Goal: Transaction & Acquisition: Purchase product/service

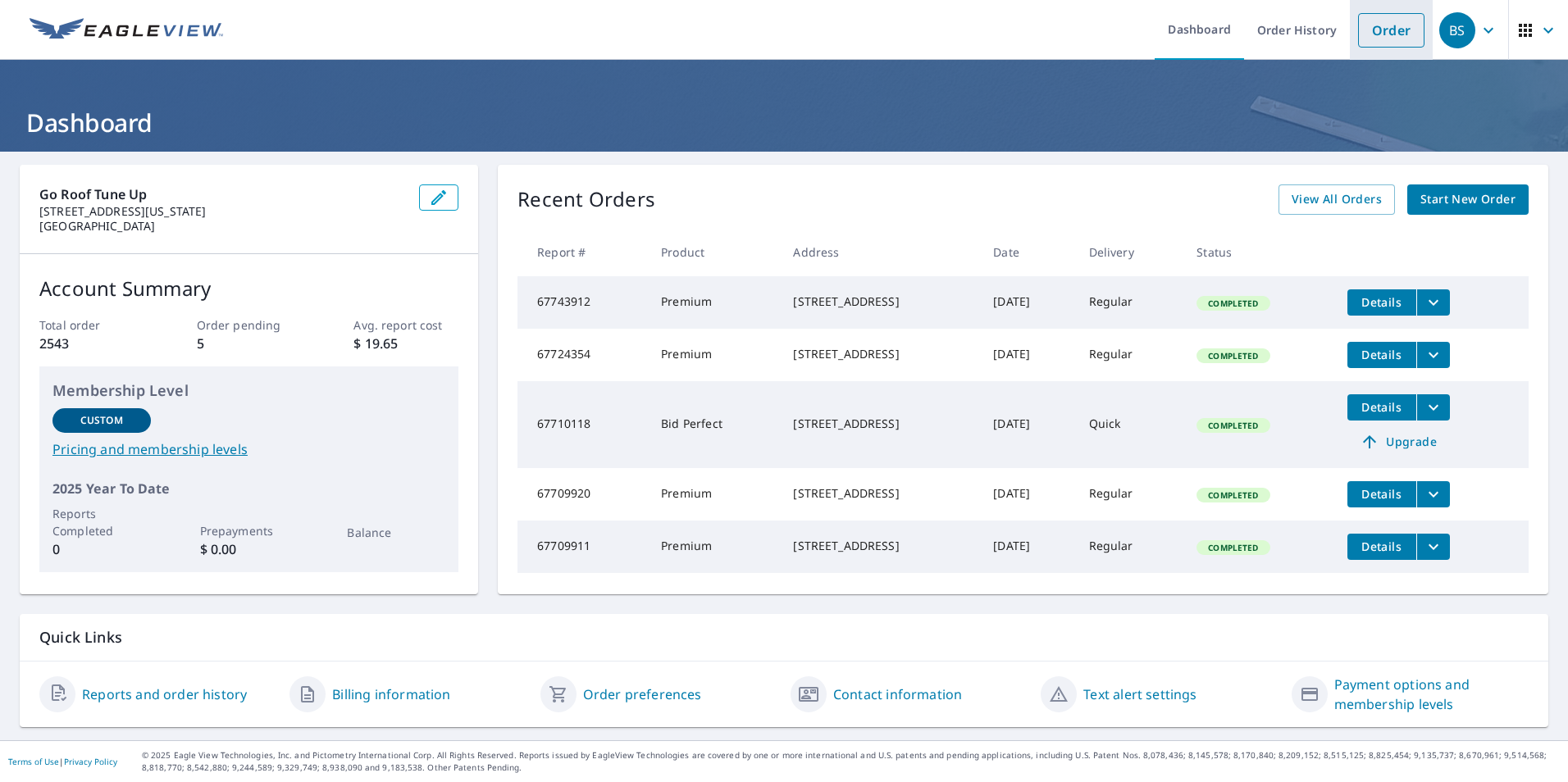
click at [1402, 38] on link "Order" at bounding box center [1391, 30] width 67 height 34
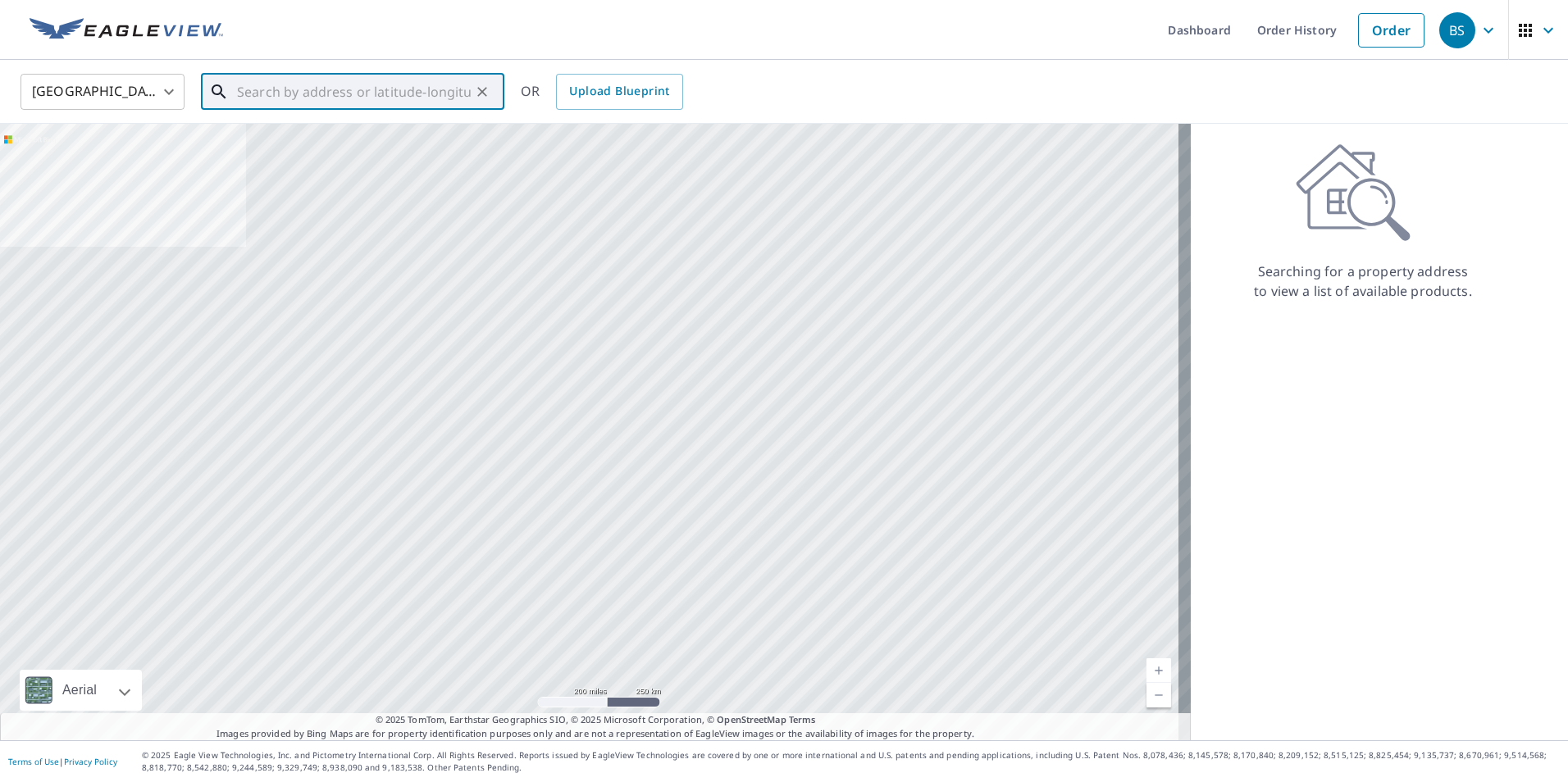
click at [389, 96] on input "text" at bounding box center [354, 92] width 234 height 46
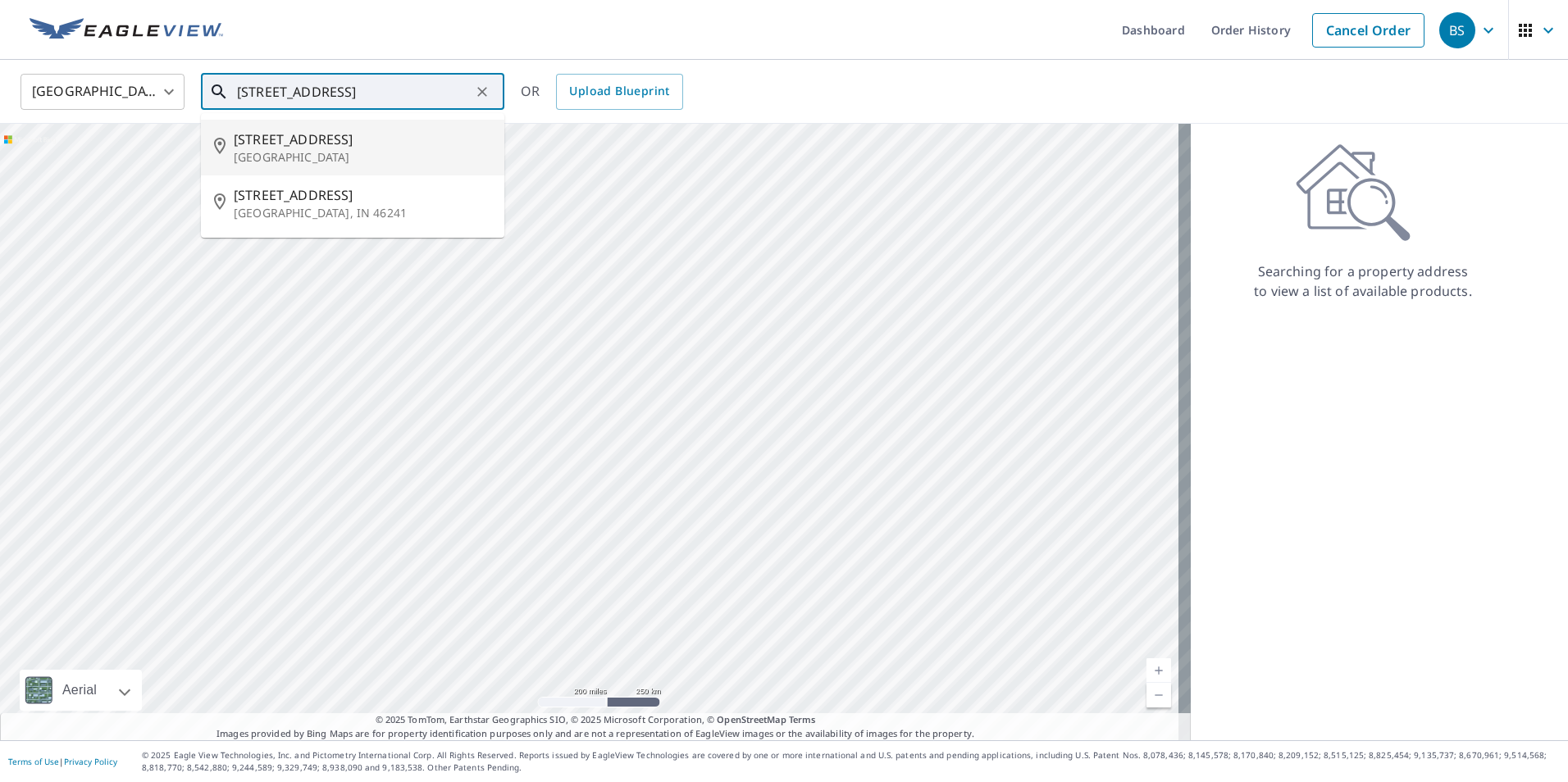
click at [286, 165] on p "[GEOGRAPHIC_DATA]" at bounding box center [362, 158] width 258 height 17
type input "[STREET_ADDRESS]"
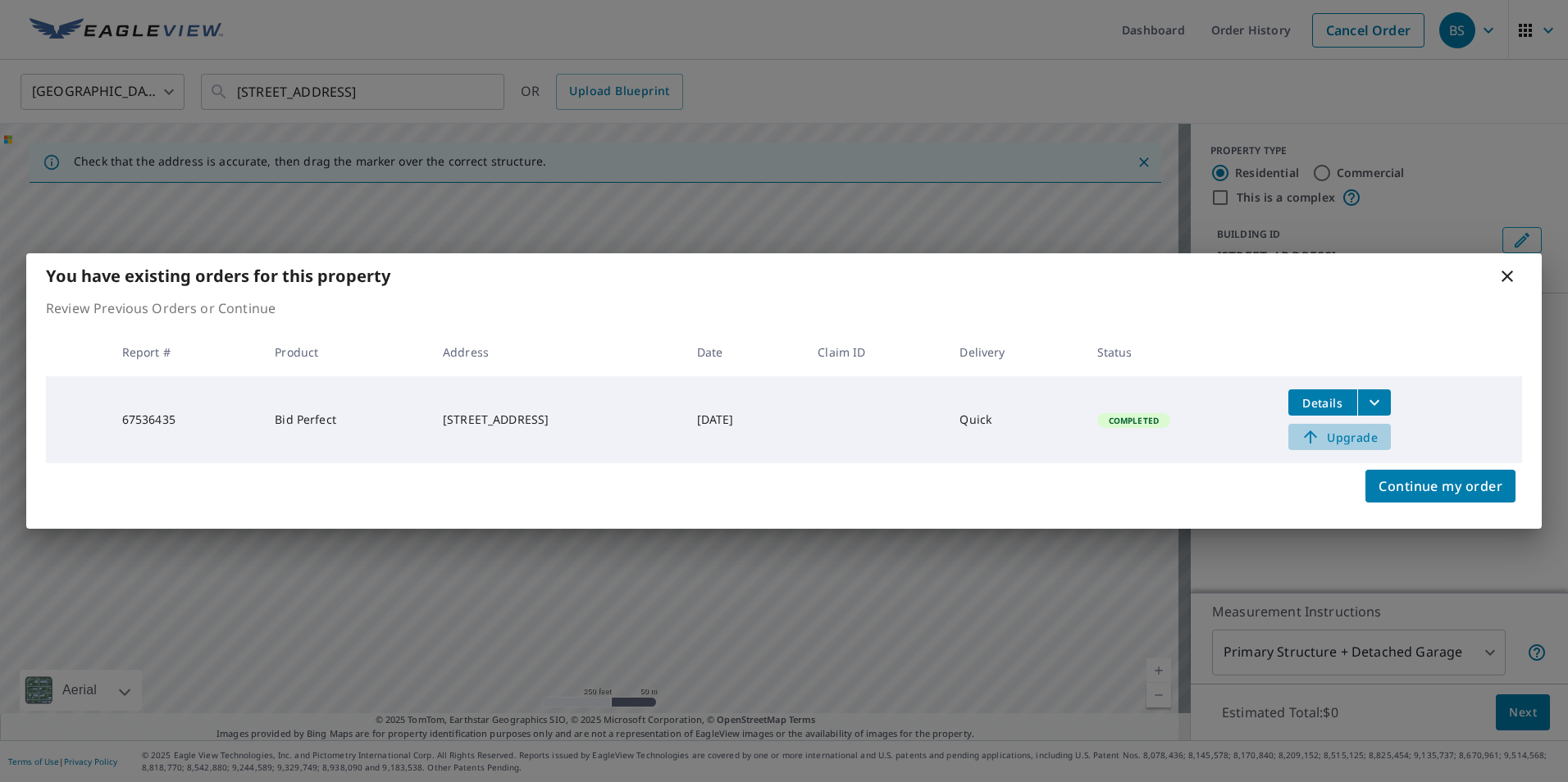
click at [1366, 442] on span "Upgrade" at bounding box center [1339, 436] width 82 height 19
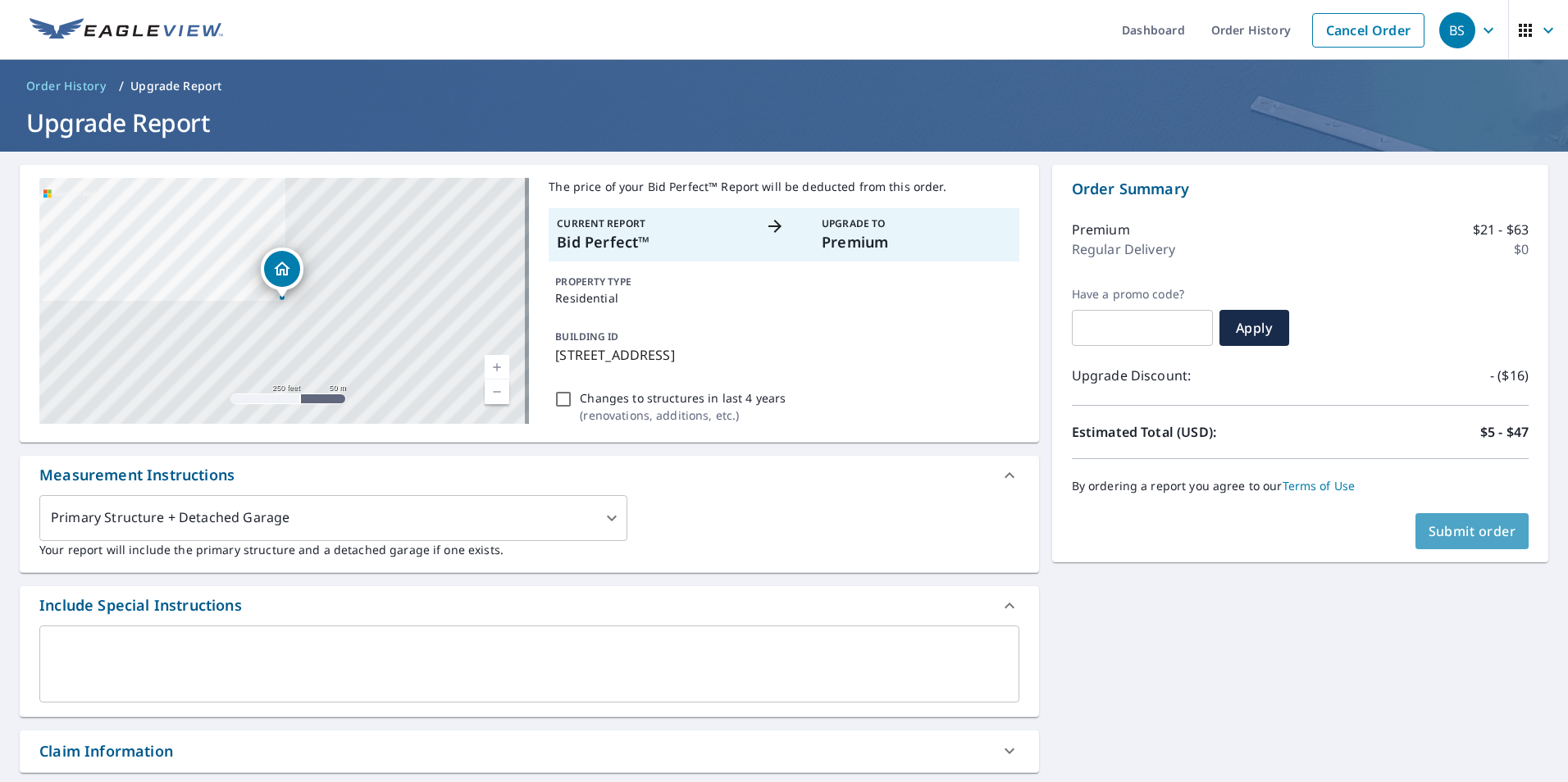
click at [1441, 530] on span "Submit order" at bounding box center [1472, 531] width 88 height 18
checkbox input "true"
